Goal: Information Seeking & Learning: Learn about a topic

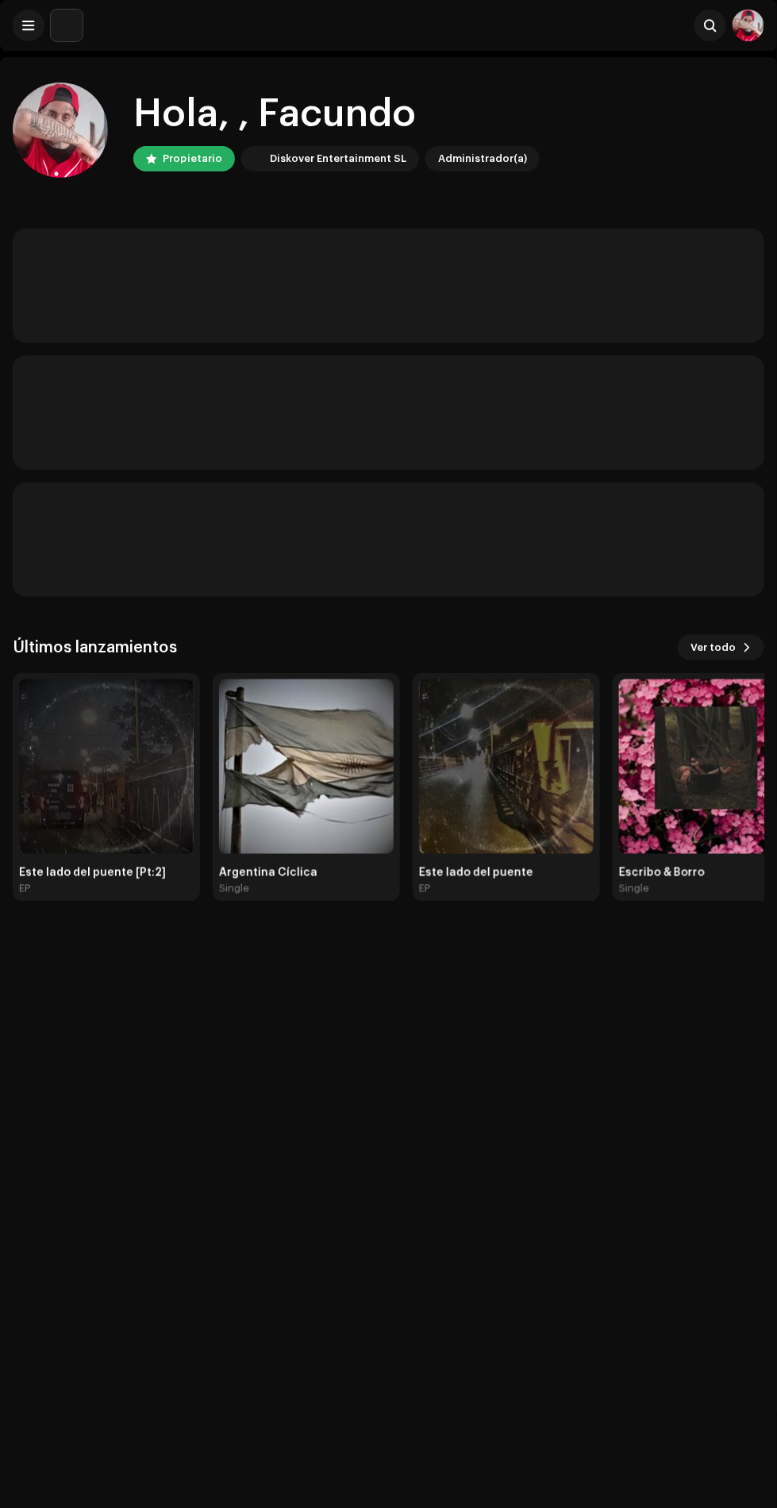
click at [129, 802] on img at bounding box center [106, 766] width 175 height 175
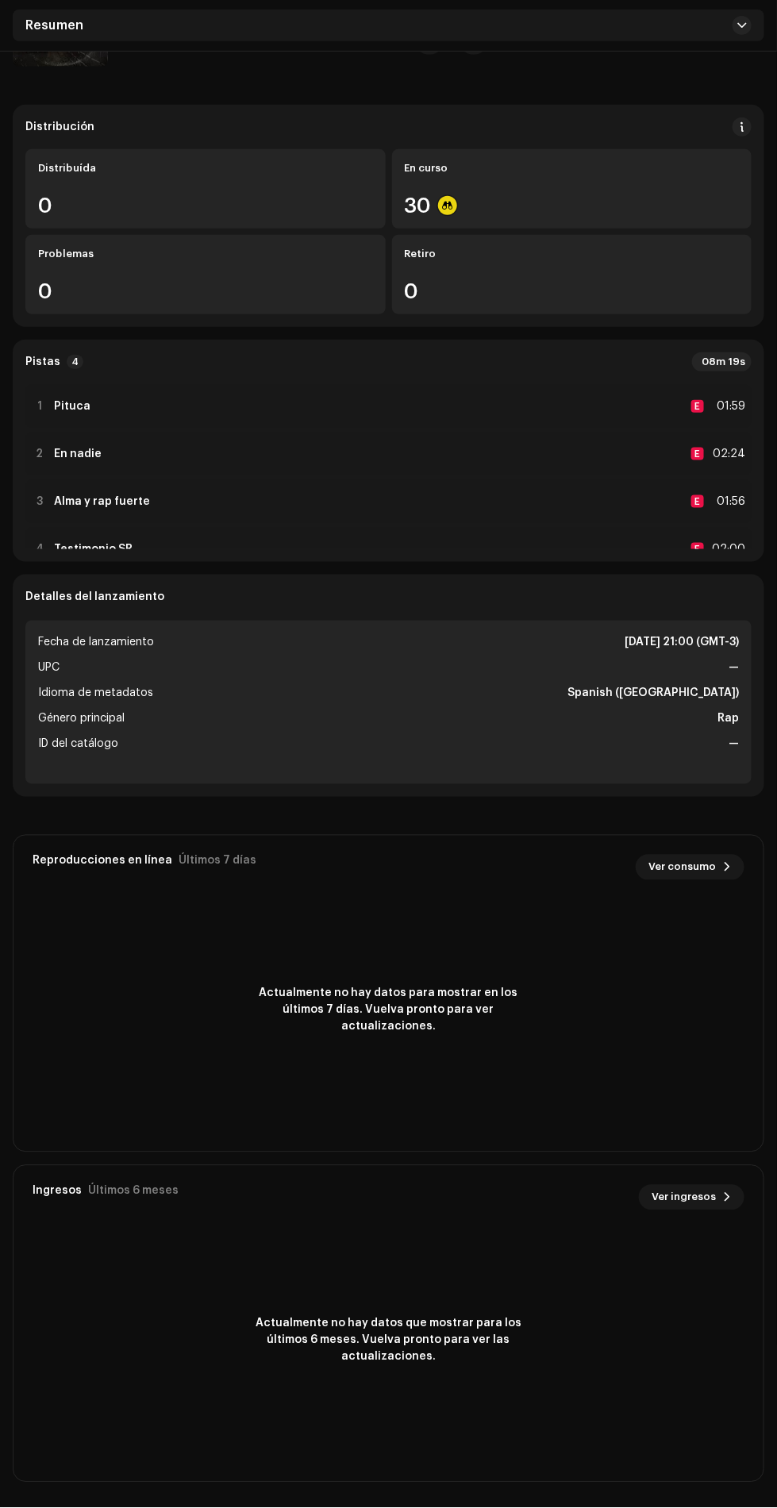
click at [547, 384] on div "1 Pituca E 01:59" at bounding box center [388, 406] width 726 height 44
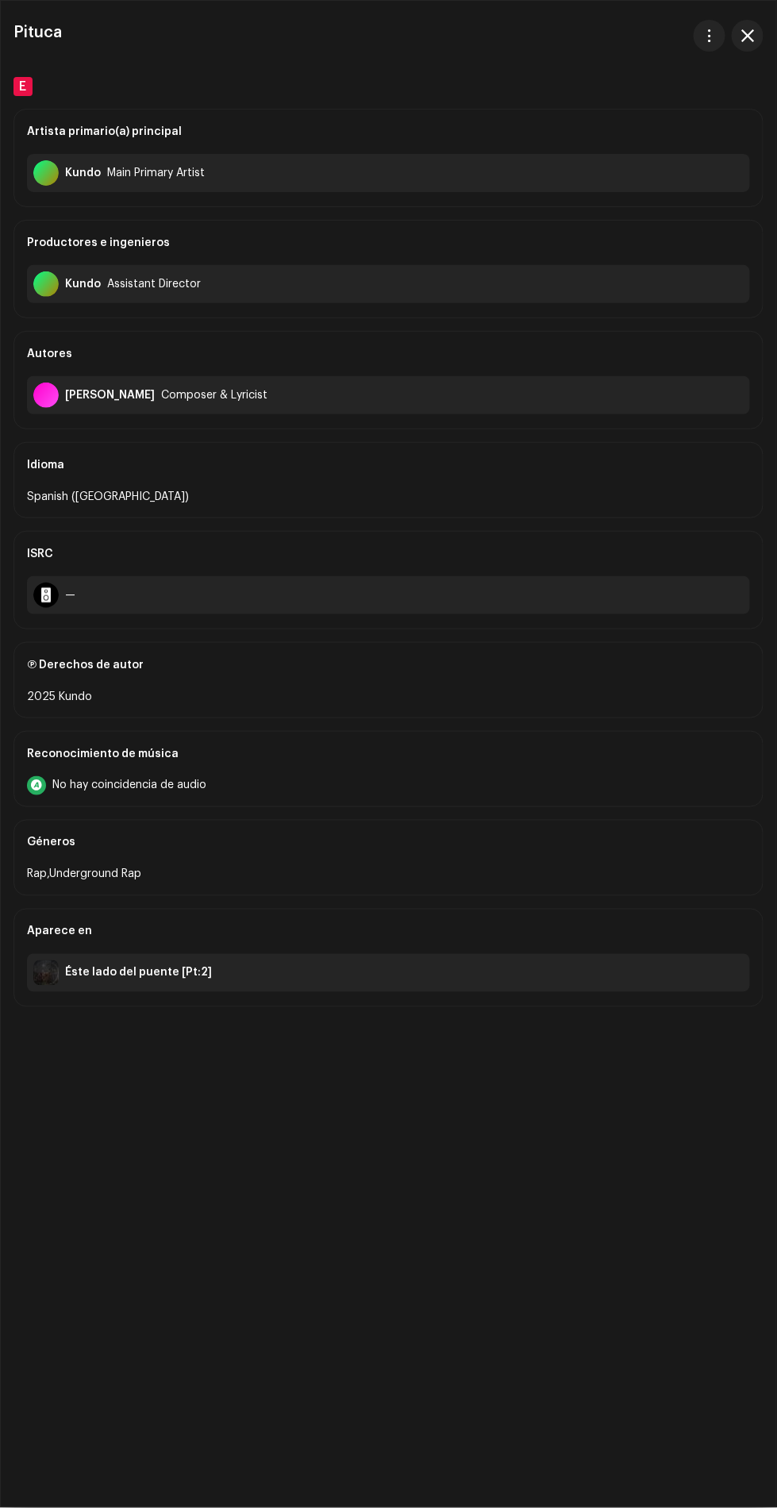
click at [747, 35] on span "button" at bounding box center [747, 35] width 13 height 13
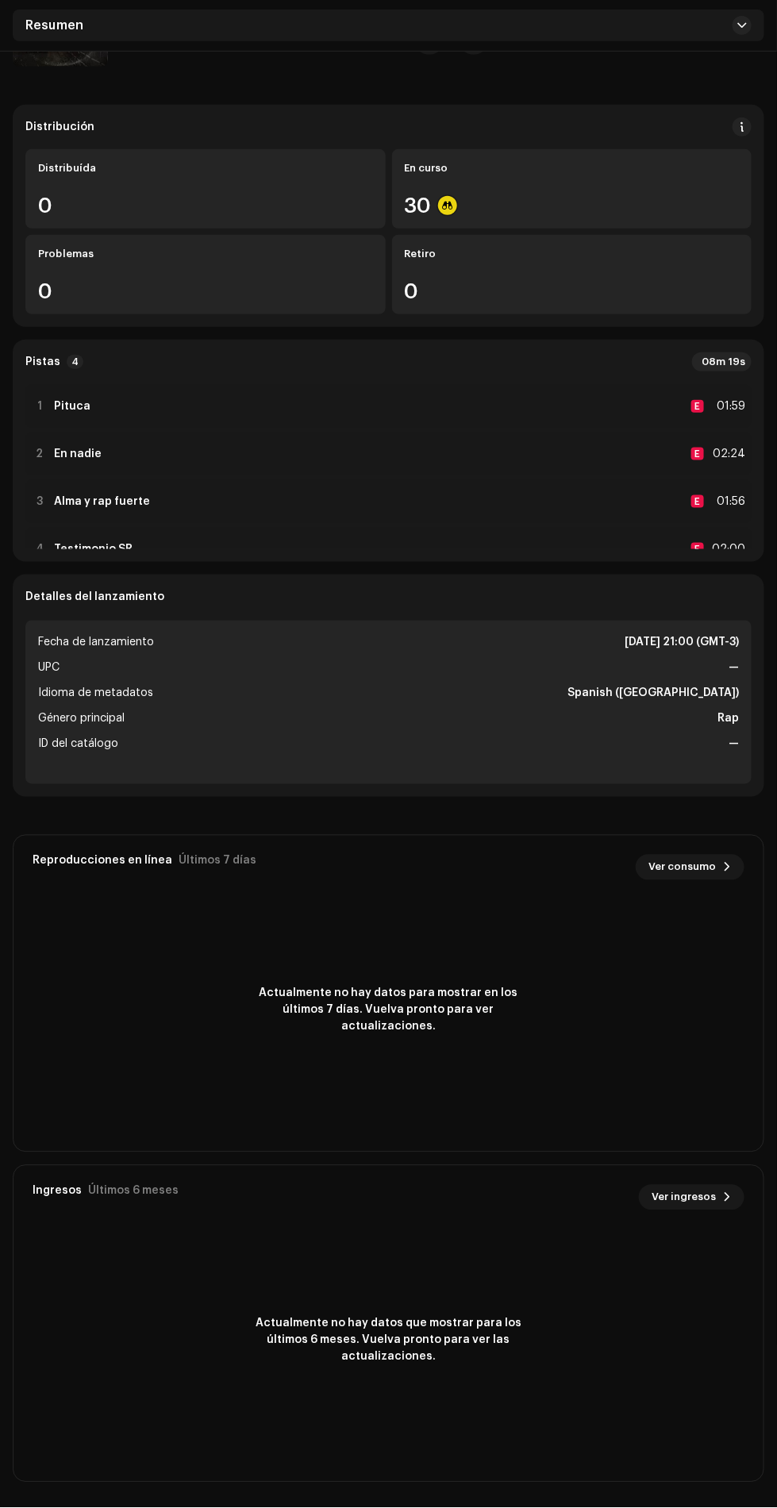
click at [444, 432] on div "2 En nadie E 02:24" at bounding box center [388, 454] width 726 height 44
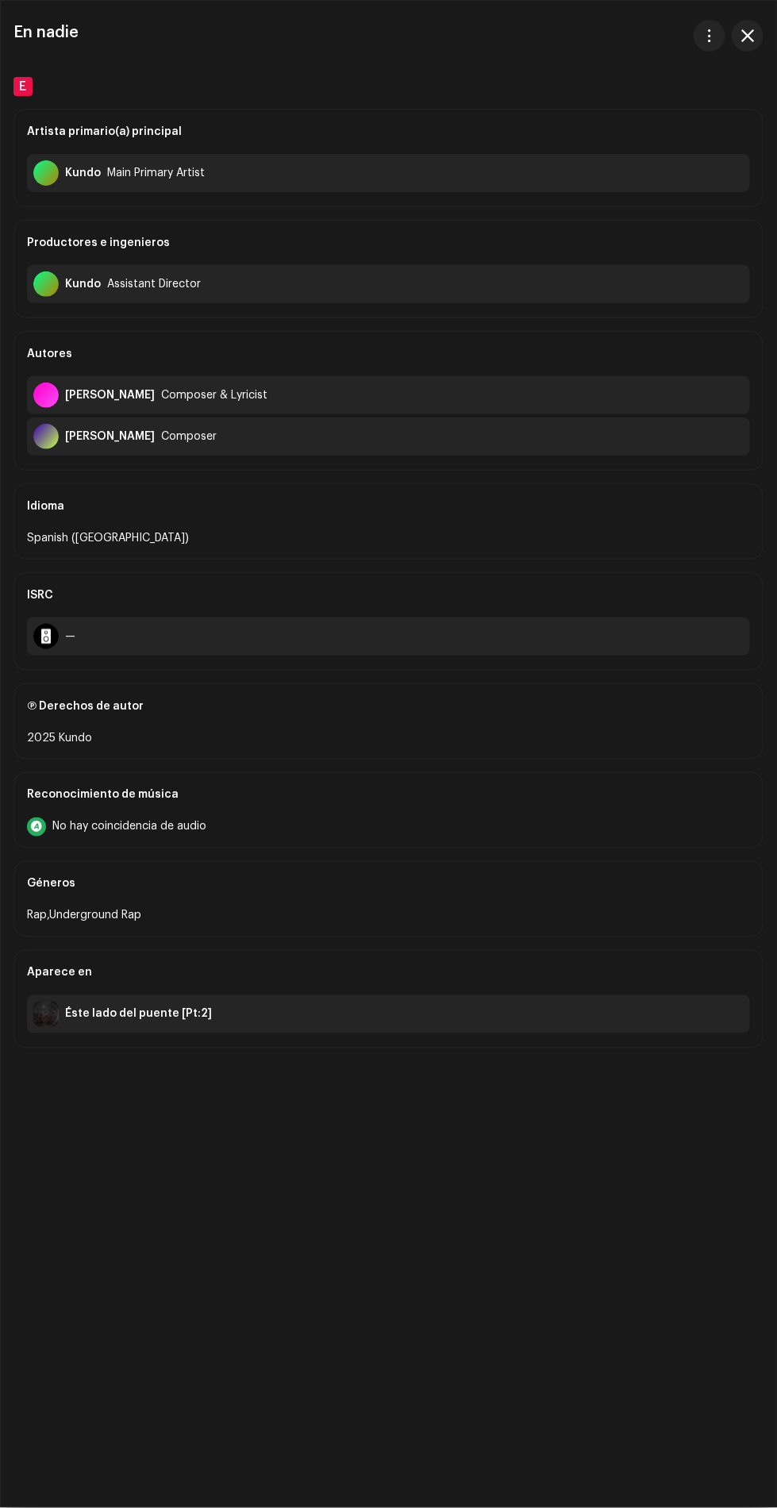
click at [747, 35] on span "button" at bounding box center [747, 35] width 13 height 13
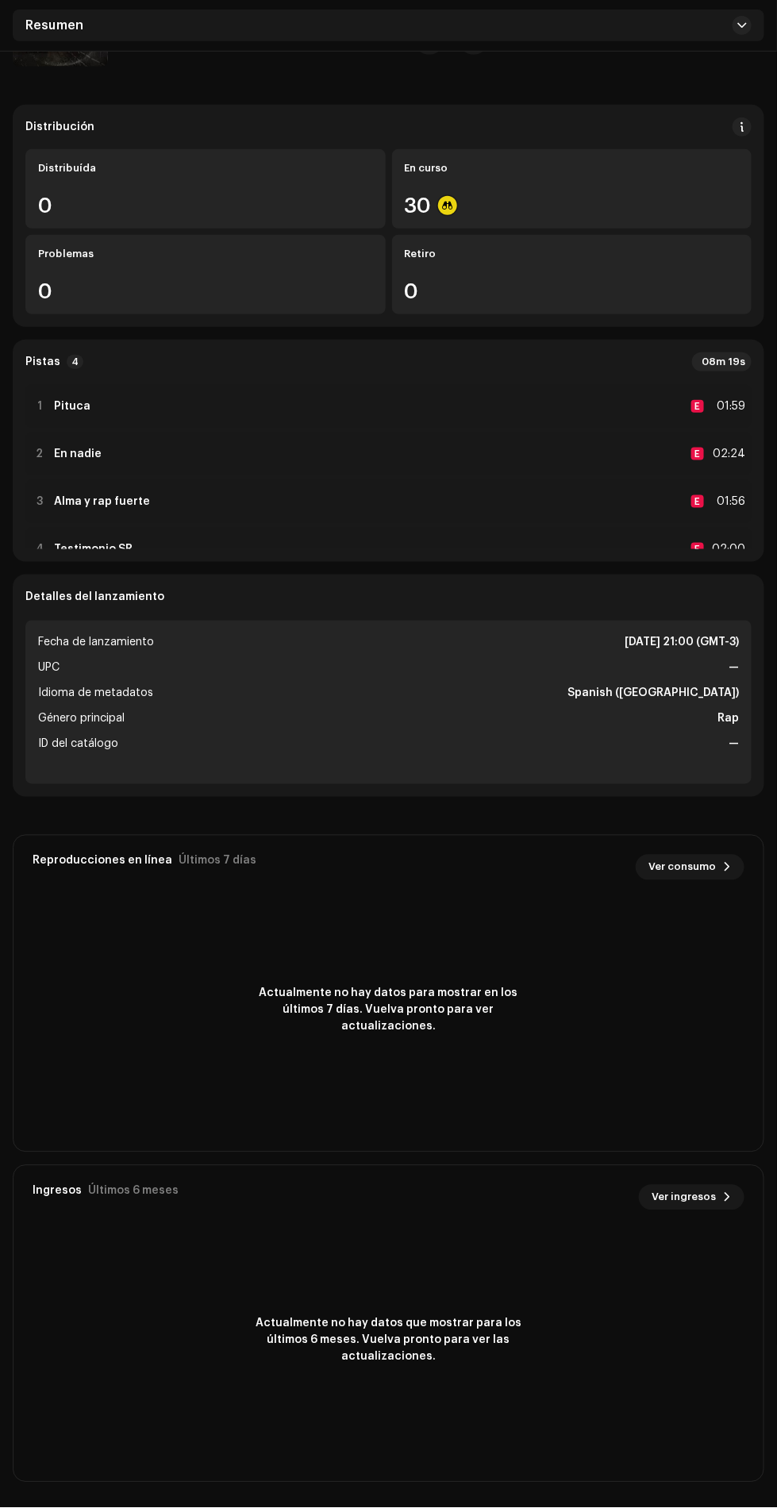
click at [378, 479] on div "3 Alma y rap fuerte E 01:56" at bounding box center [388, 501] width 726 height 44
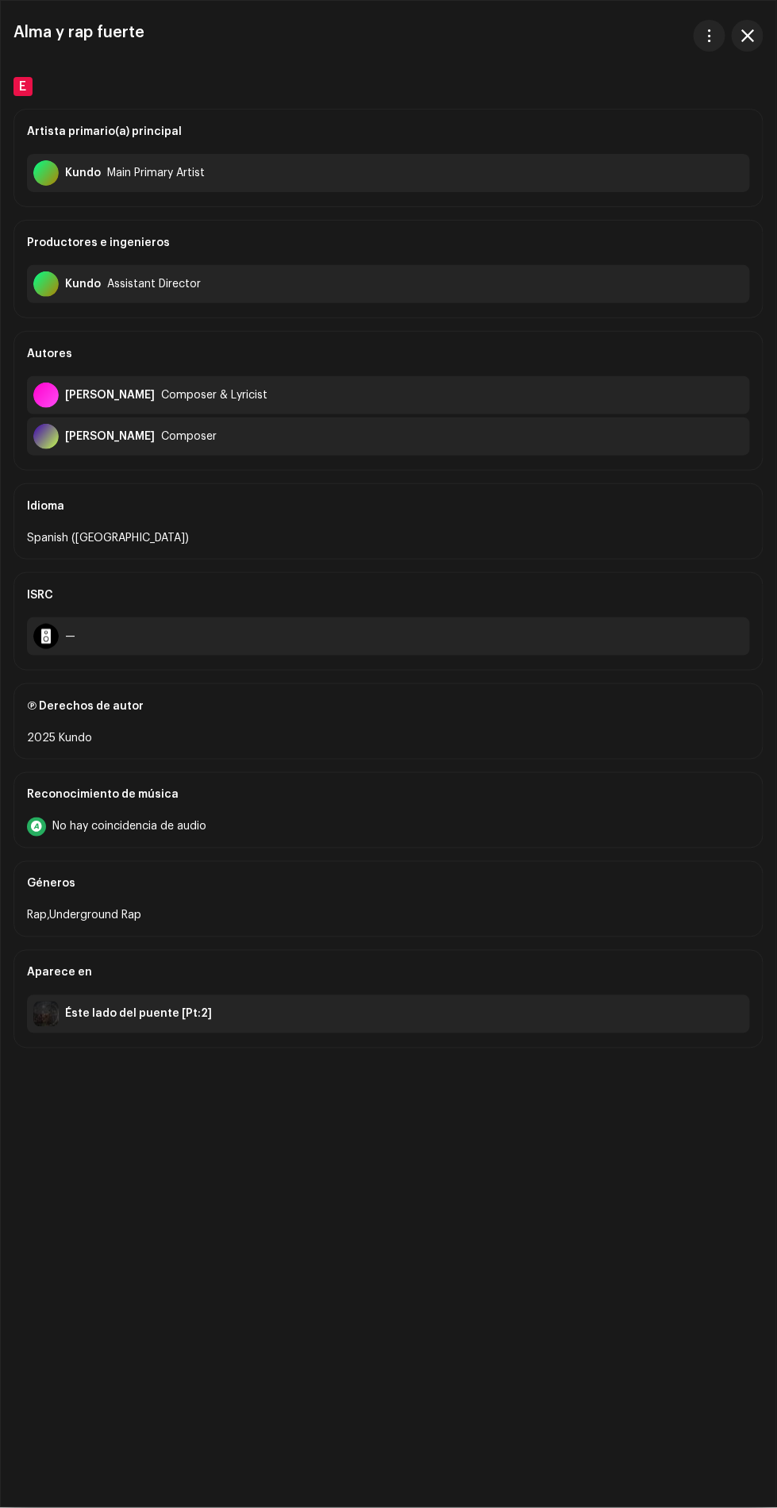
click at [747, 35] on span "button" at bounding box center [747, 35] width 13 height 13
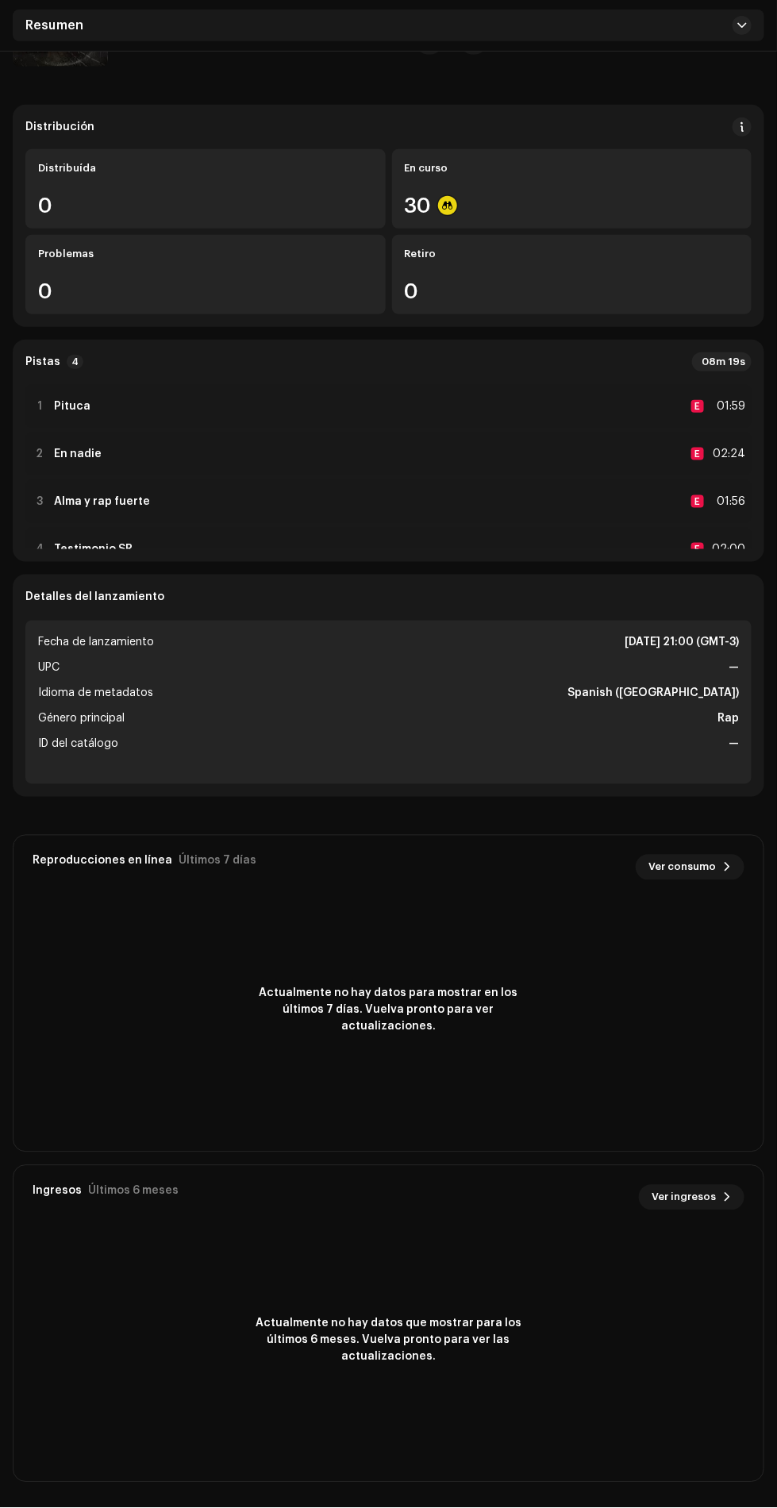
scroll to position [34, 0]
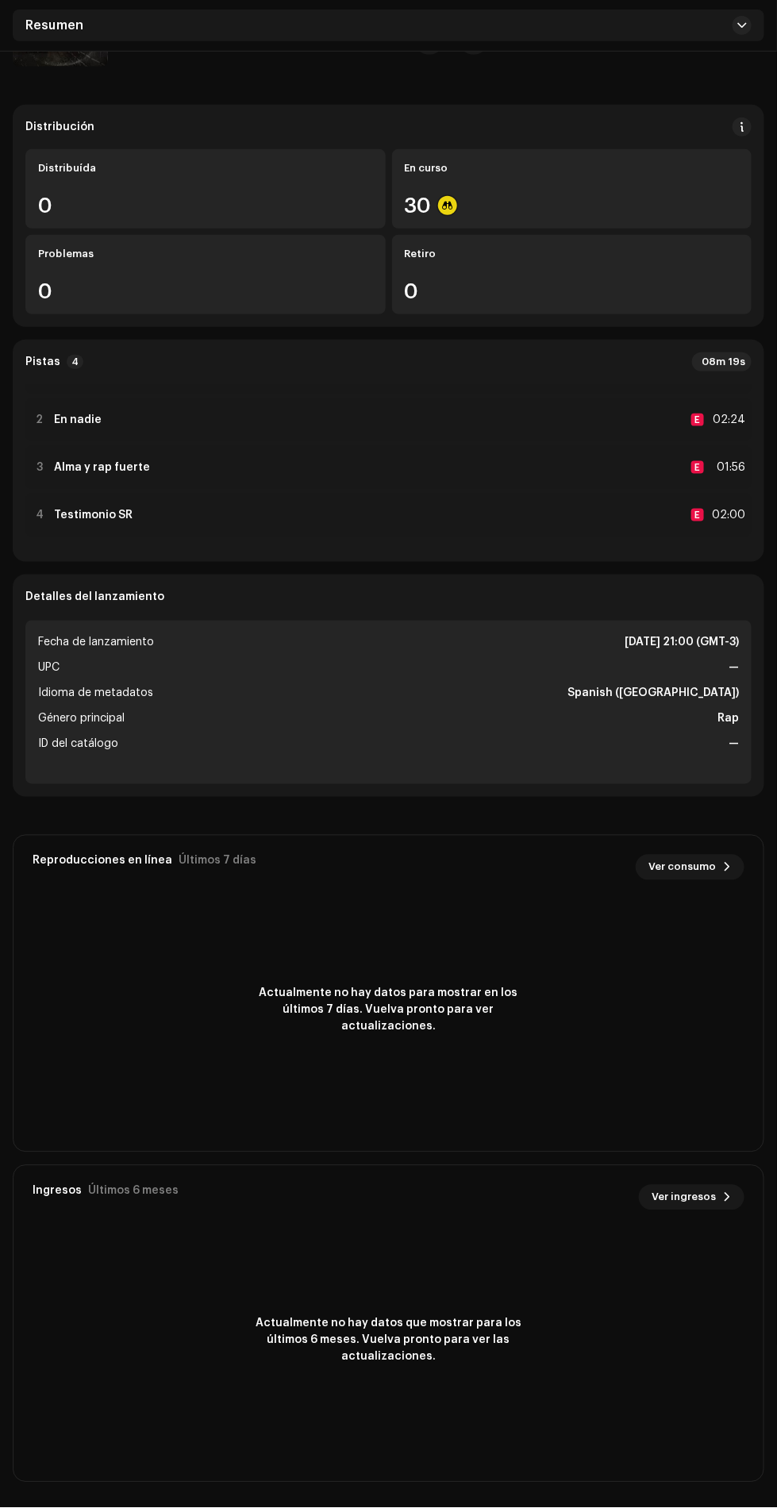
click at [399, 493] on div "4 Testimonio SR E 02:00" at bounding box center [388, 515] width 726 height 44
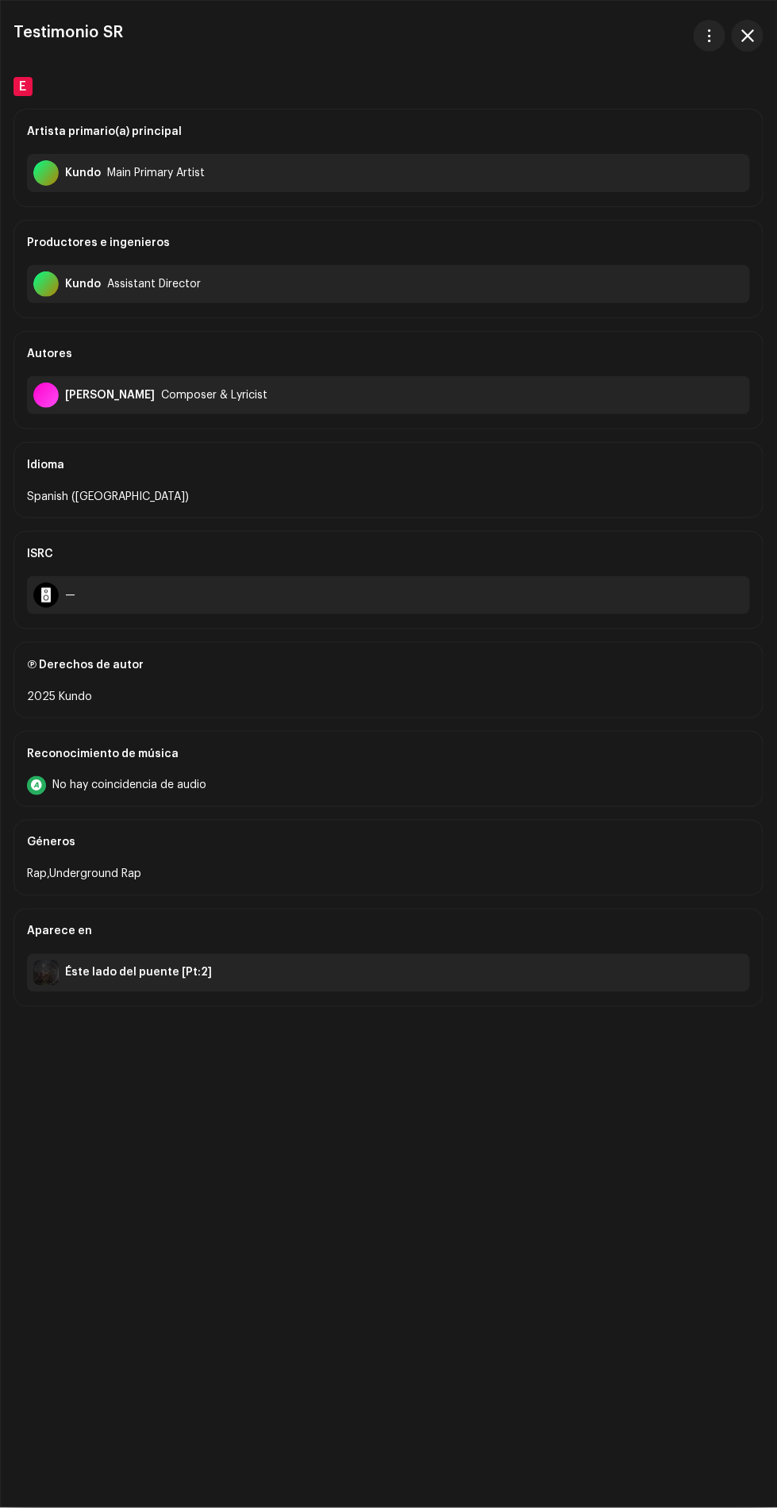
click at [747, 35] on span "button" at bounding box center [747, 35] width 13 height 13
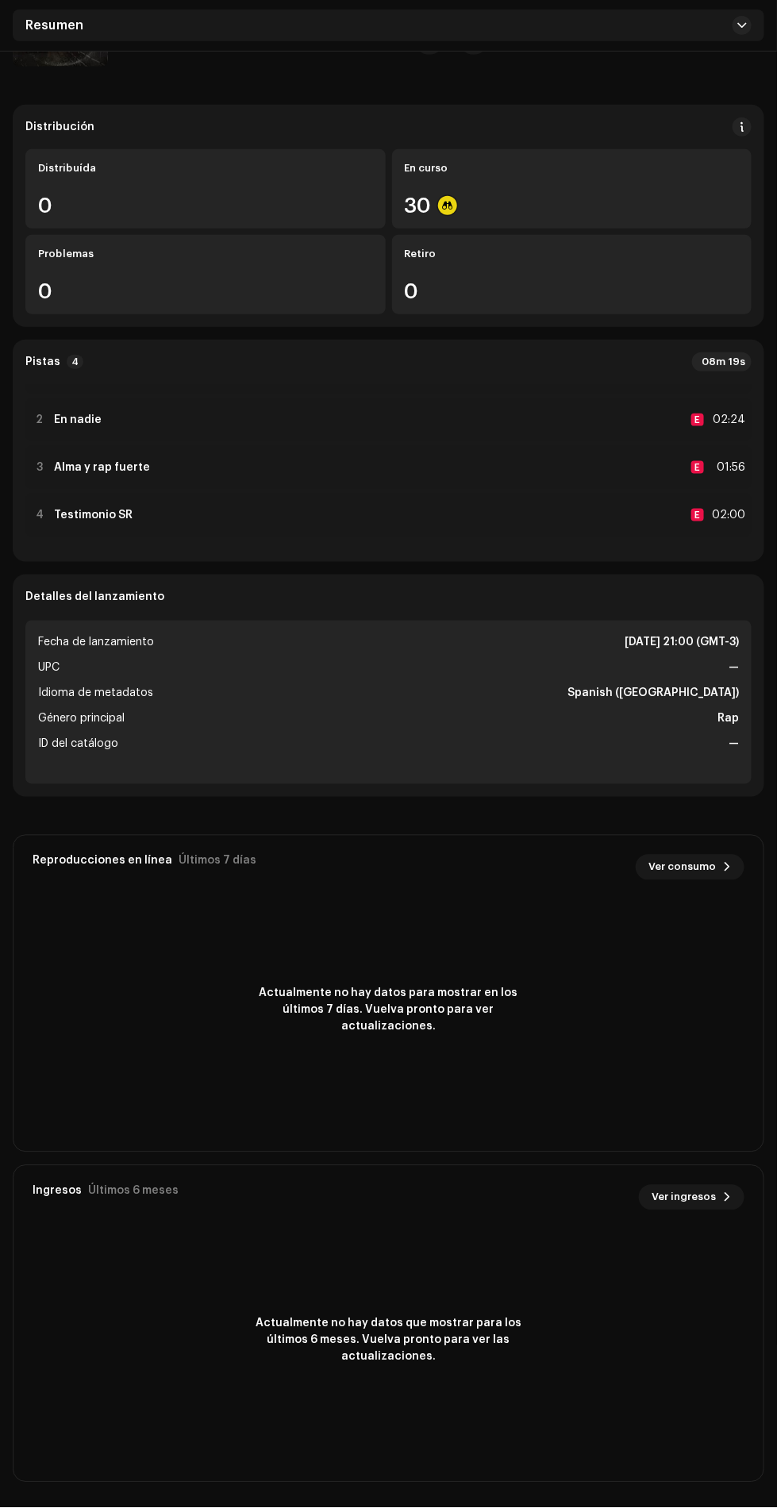
click at [740, 28] on span at bounding box center [742, 25] width 10 height 13
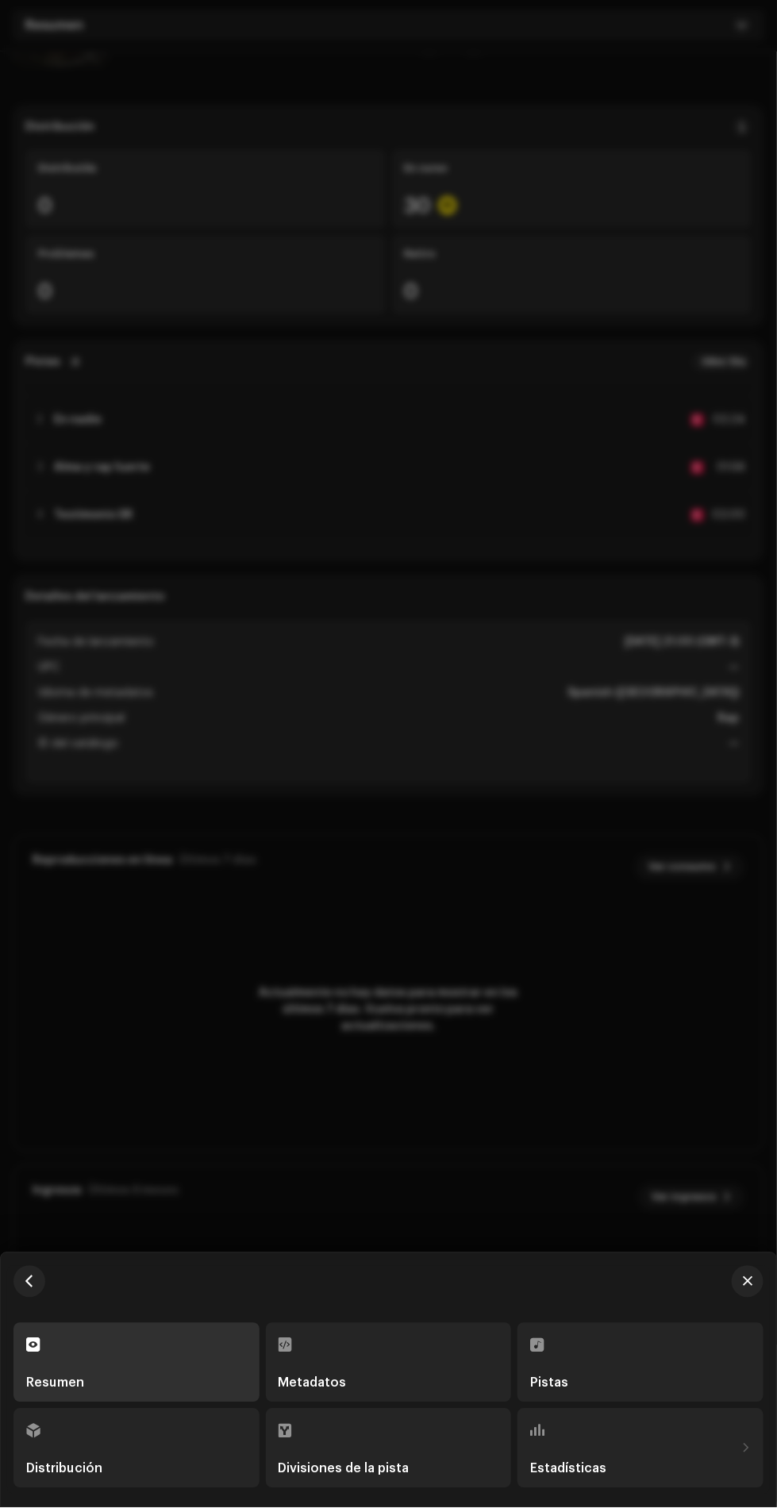
click at [720, 121] on div at bounding box center [388, 754] width 777 height 1508
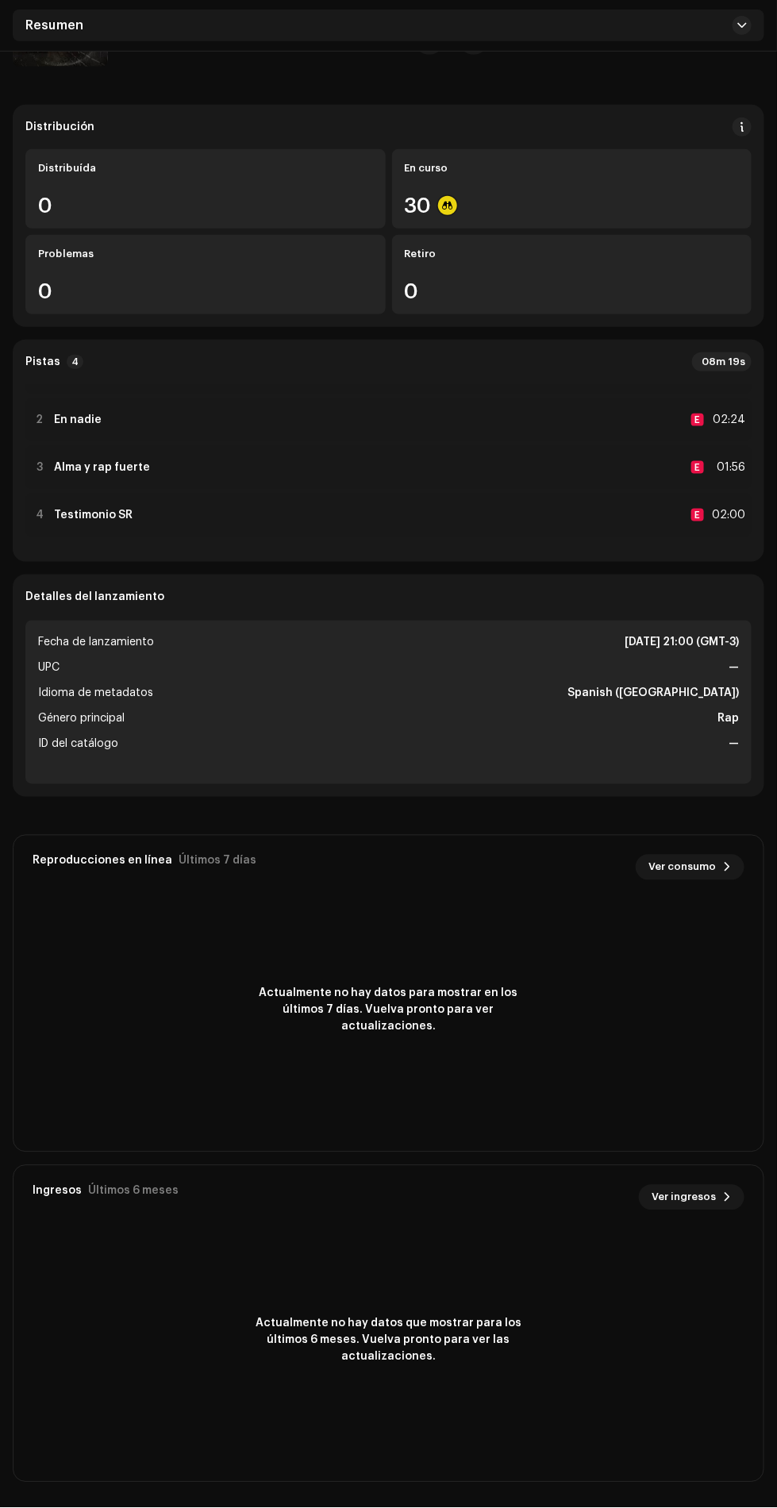
click at [39, 24] on span "Resumen" at bounding box center [54, 25] width 58 height 13
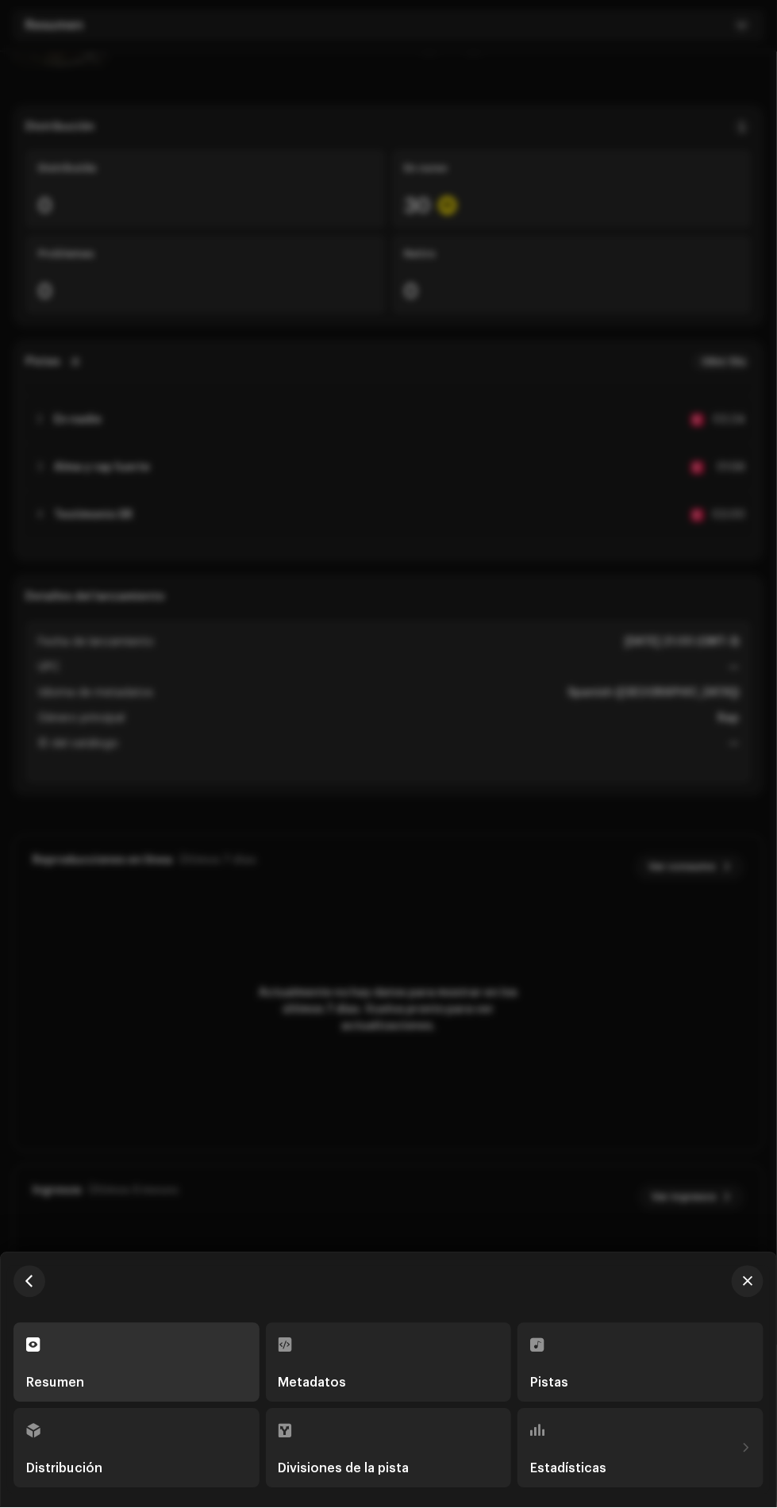
click at [646, 337] on div at bounding box center [388, 754] width 777 height 1508
